Goal: Task Accomplishment & Management: Complete application form

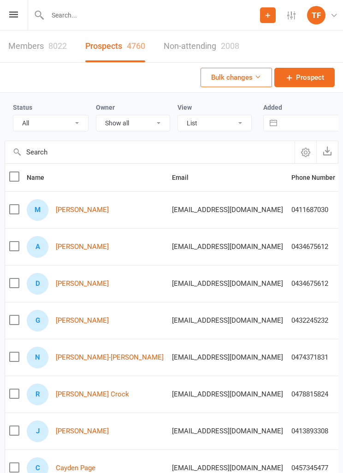
select select "25"
click at [75, 213] on link "[PERSON_NAME]" at bounding box center [82, 210] width 53 height 8
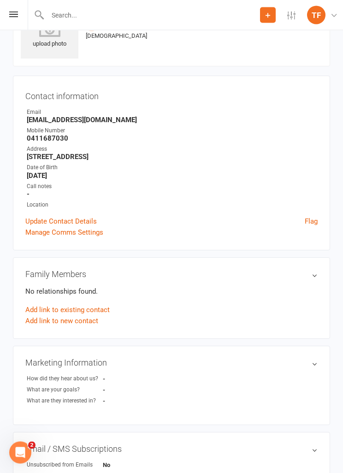
scroll to position [51, 0]
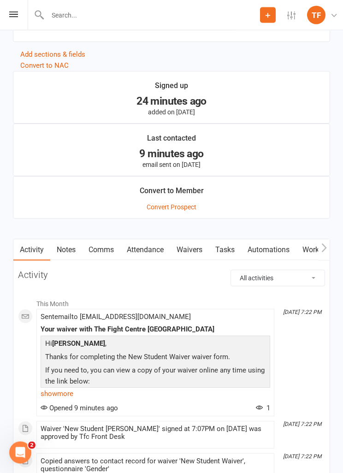
click at [206, 243] on link "Waivers" at bounding box center [189, 250] width 39 height 21
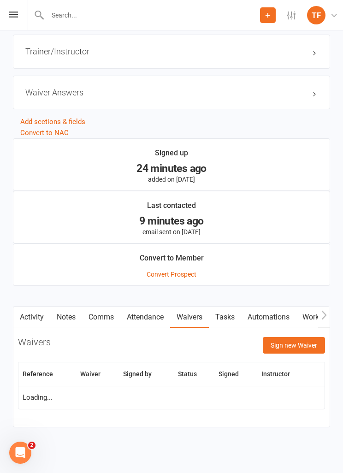
click at [293, 343] on button "Sign new Waiver" at bounding box center [294, 345] width 62 height 17
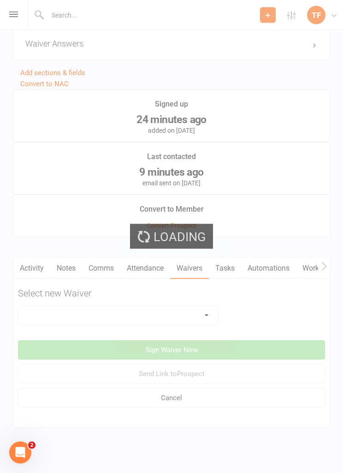
scroll to position [833, 0]
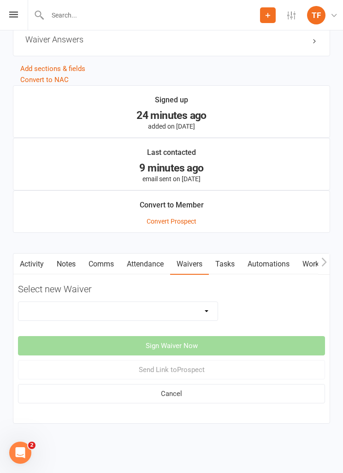
click at [198, 306] on select "Direct Debit Contract New Student Waiver Online - Adults - 12 Month DD Online -…" at bounding box center [117, 311] width 199 height 18
select select "2710"
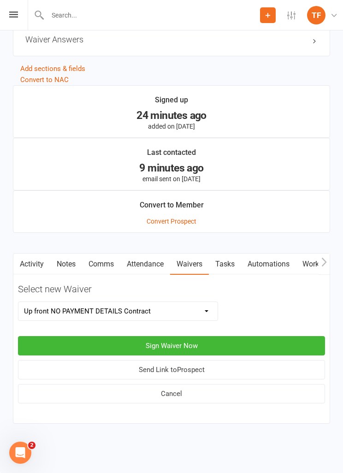
click at [230, 340] on button "Sign Waiver Now" at bounding box center [171, 345] width 307 height 19
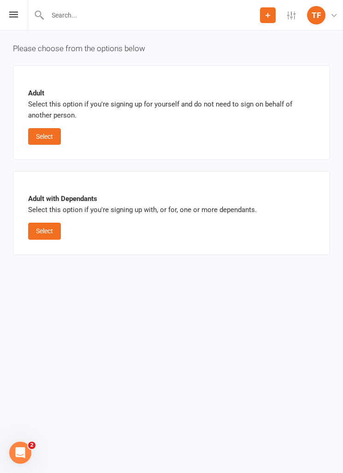
click at [50, 137] on button "Select" at bounding box center [44, 136] width 33 height 17
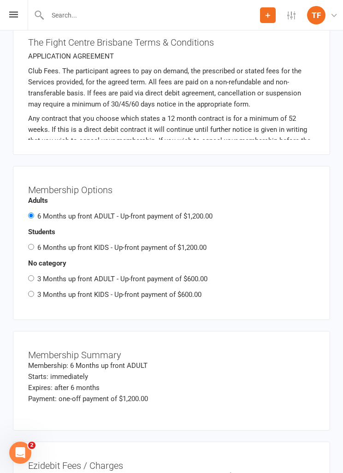
scroll to position [1187, 0]
click at [180, 275] on label "3 Months up front ADULT - Up-front payment of $600.00" at bounding box center [122, 279] width 170 height 8
click at [34, 276] on input "3 Months up front ADULT - Up-front payment of $600.00" at bounding box center [31, 279] width 6 height 6
radio input "true"
radio input "false"
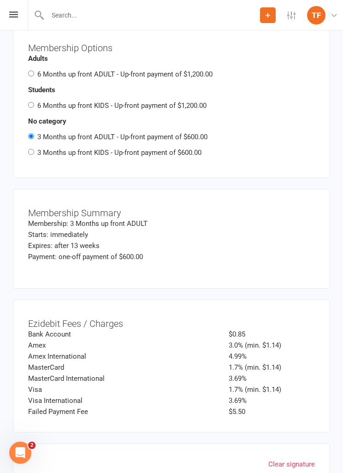
scroll to position [1332, 0]
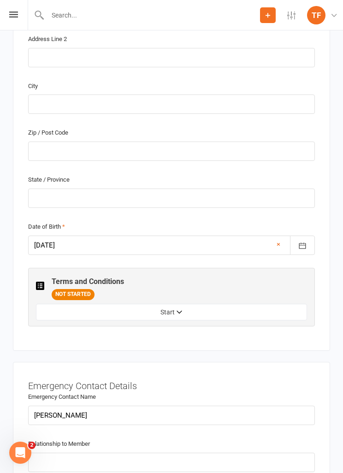
click at [258, 291] on div "Terms and Conditions NOT STARTED" at bounding box center [171, 287] width 271 height 26
click at [252, 305] on button "Start" at bounding box center [171, 312] width 271 height 17
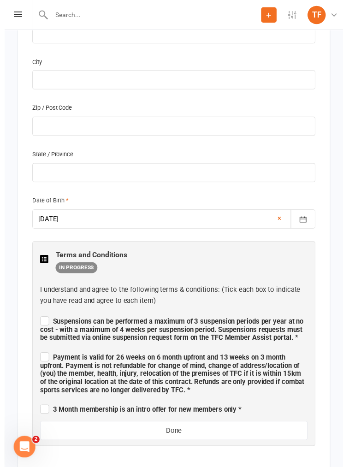
scroll to position [589, 0]
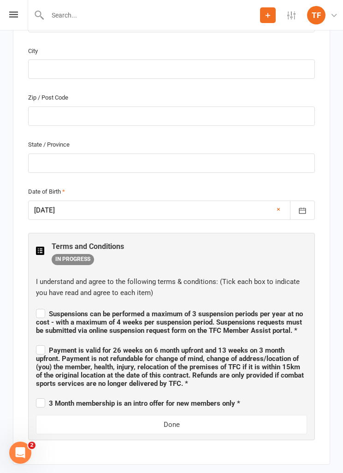
click at [49, 312] on span "Suspensions can be performed a maximum of 3 suspension periods per year at no c…" at bounding box center [169, 322] width 267 height 25
click at [49, 306] on input "Suspensions can be performed a maximum of 3 suspension periods per year at no c…" at bounding box center [171, 306] width 271 height 0
checkbox input "true"
click at [44, 357] on span "Payment is valid for 26 weeks on 6 month upfront and 13 weeks on 3 month upfron…" at bounding box center [170, 366] width 268 height 41
click at [44, 342] on input "Payment is valid for 26 weeks on 6 month upfront and 13 weeks on 3 month upfron…" at bounding box center [171, 342] width 271 height 0
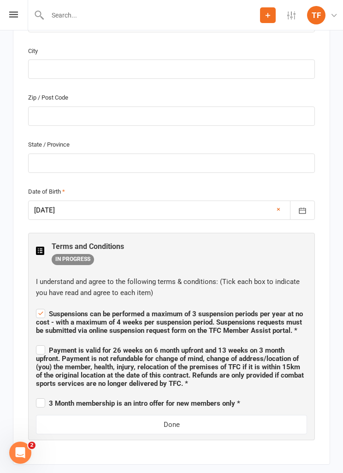
checkbox input "true"
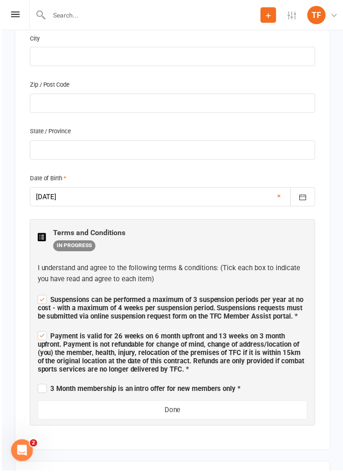
scroll to position [618, 0]
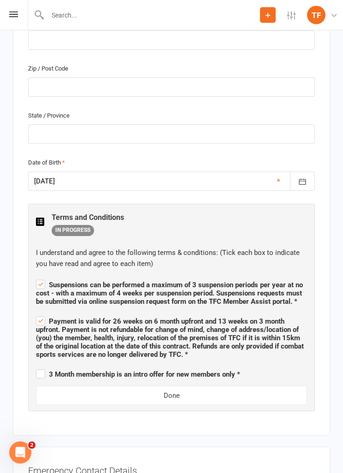
click at [47, 371] on span "3 Month membership is an intro offer for new members only *" at bounding box center [138, 375] width 204 height 8
click at [47, 366] on input "3 Month membership is an intro offer for new members only *" at bounding box center [138, 366] width 204 height 0
checkbox input "true"
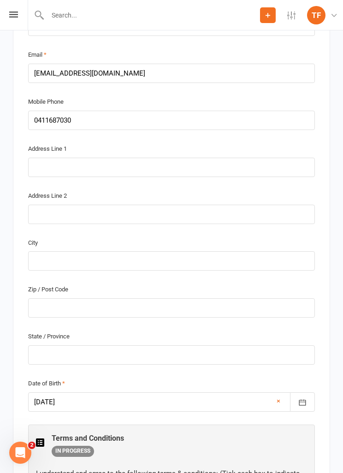
scroll to position [397, 0]
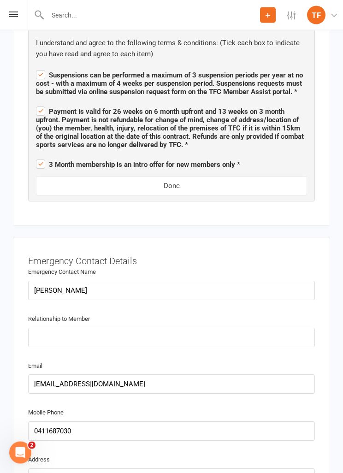
click at [205, 181] on button "Done" at bounding box center [171, 186] width 271 height 19
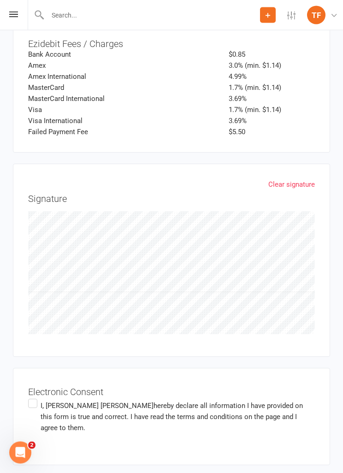
scroll to position [1609, 0]
click at [28, 406] on label "I, Maaz Ahmad hereby declare all information I have provided on this form is tr…" at bounding box center [171, 417] width 287 height 40
click at [28, 397] on input "I, Maaz Ahmad hereby declare all information I have provided on this form is tr…" at bounding box center [31, 397] width 6 height 0
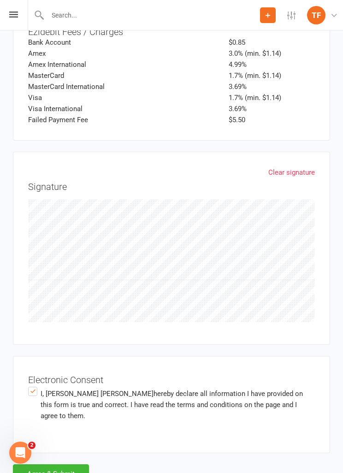
click at [60, 464] on button "Agree & Submit" at bounding box center [51, 473] width 76 height 19
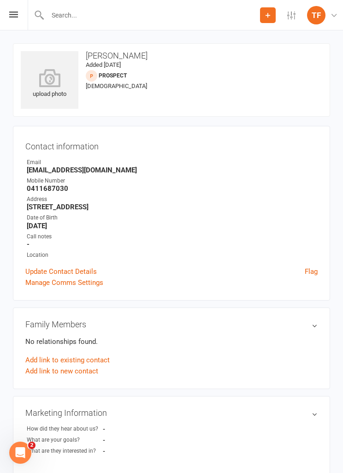
click at [47, 86] on icon at bounding box center [50, 78] width 58 height 18
